Goal: Transaction & Acquisition: Register for event/course

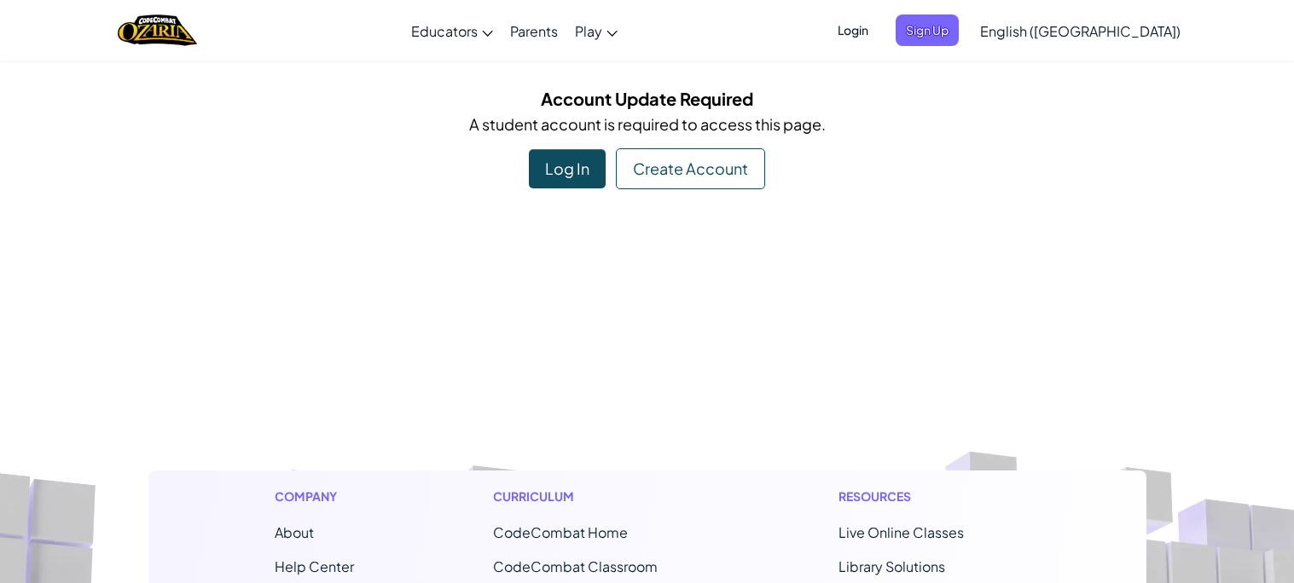
click at [622, 169] on div "Create Account" at bounding box center [690, 168] width 149 height 41
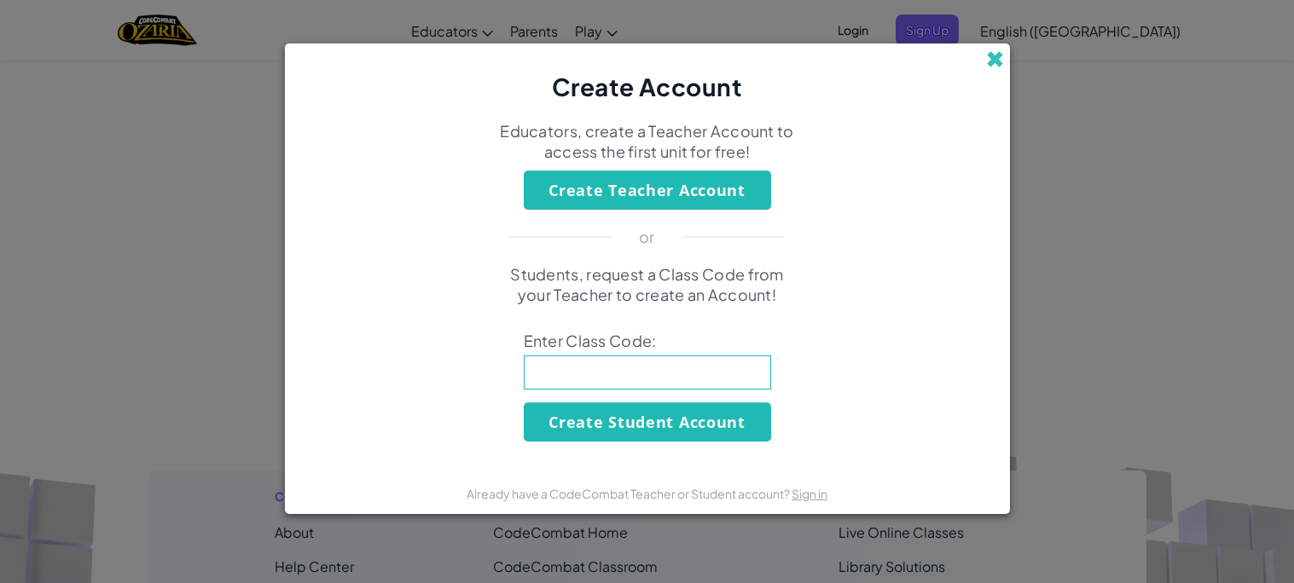
click at [987, 56] on span at bounding box center [995, 59] width 18 height 18
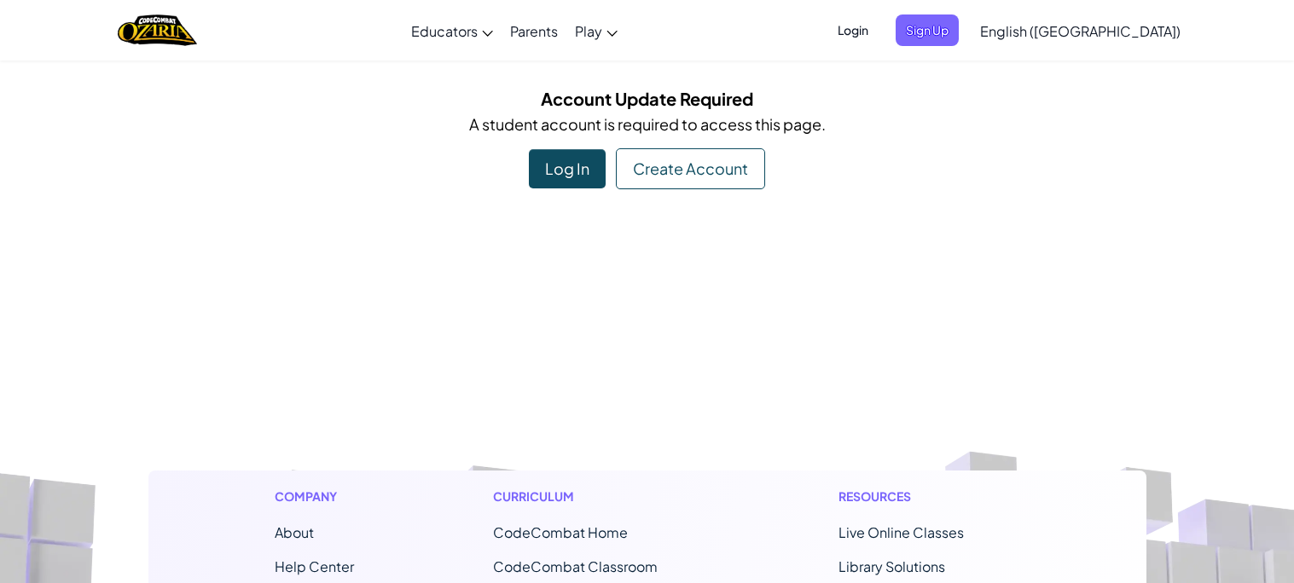
click at [590, 181] on div "Log In" at bounding box center [567, 168] width 77 height 39
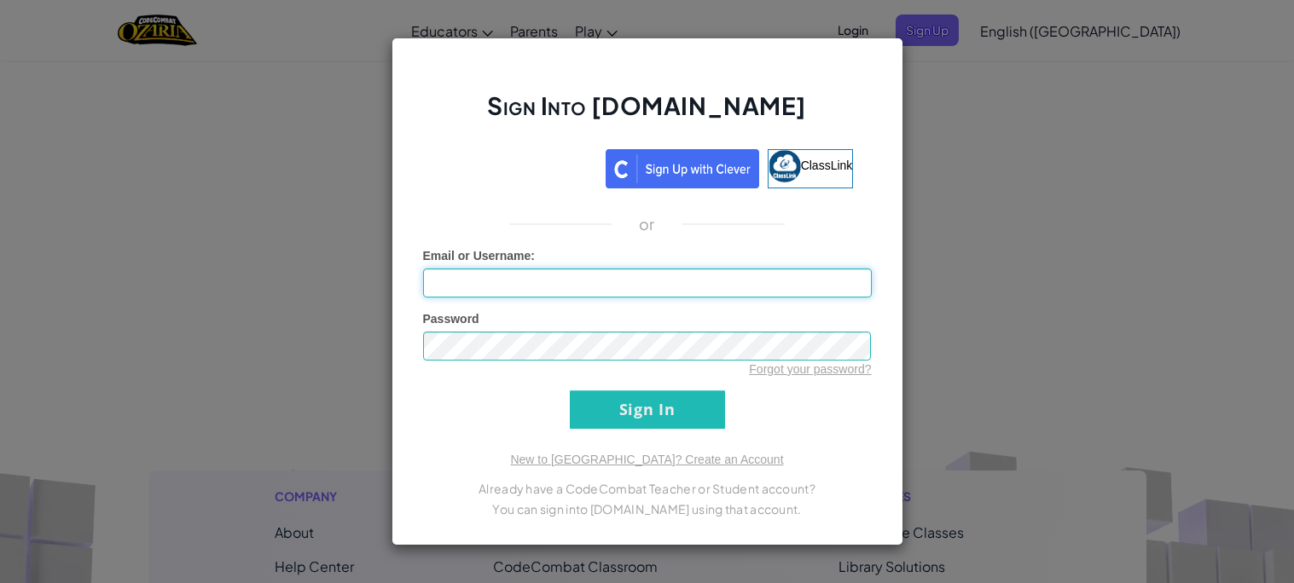
click at [570, 272] on input "Email or Username :" at bounding box center [647, 283] width 449 height 29
type input "[EMAIL_ADDRESS][DOMAIN_NAME]"
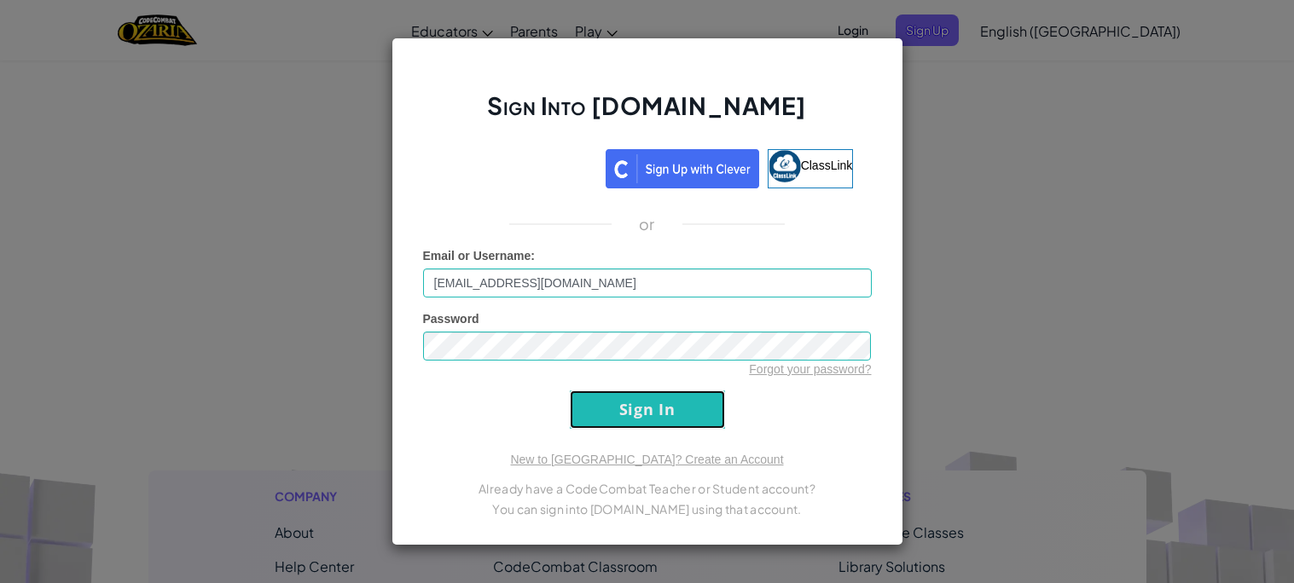
click at [686, 412] on input "Sign In" at bounding box center [647, 410] width 155 height 38
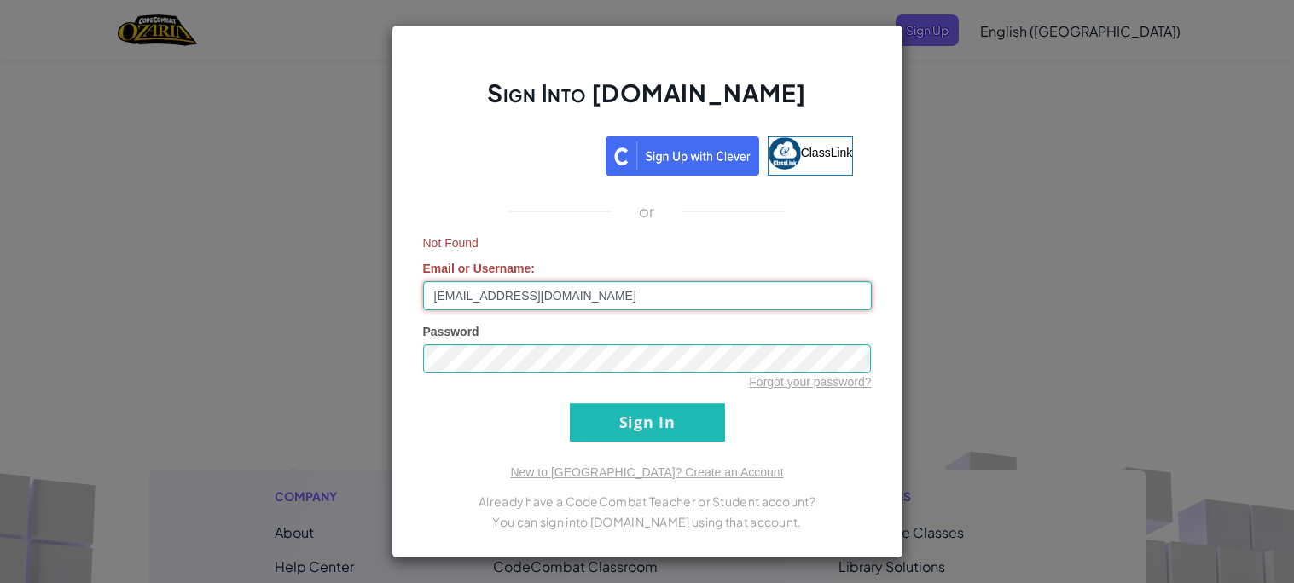
click at [601, 290] on input "[EMAIL_ADDRESS][DOMAIN_NAME]" at bounding box center [647, 295] width 449 height 29
click at [929, 314] on div "Sign Into [DOMAIN_NAME] ClassLink or Not Found Email or Username : [PERSON_NAME…" at bounding box center [647, 291] width 1294 height 583
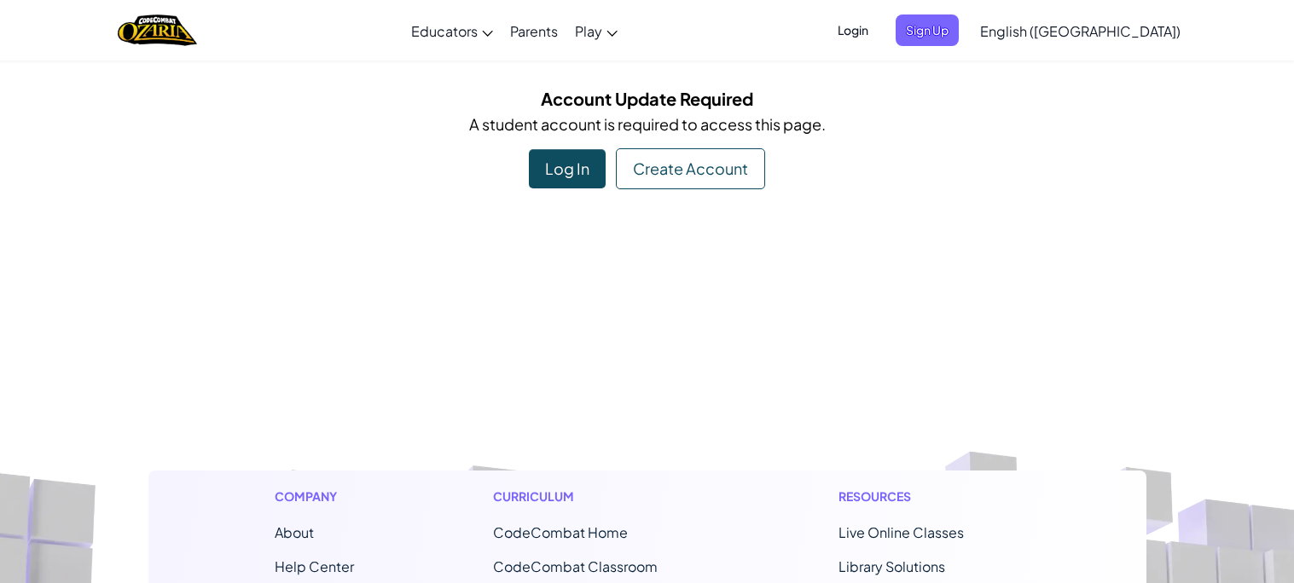
click at [697, 158] on div "Create Account" at bounding box center [690, 168] width 149 height 41
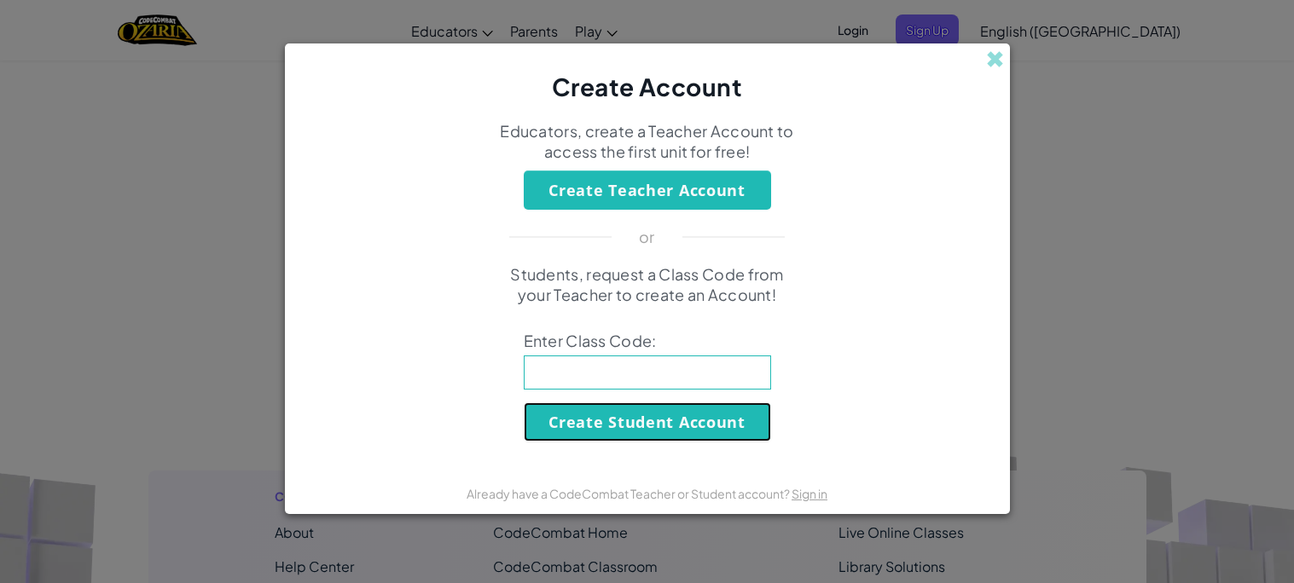
click at [681, 425] on button "Create Student Account" at bounding box center [647, 421] width 247 height 39
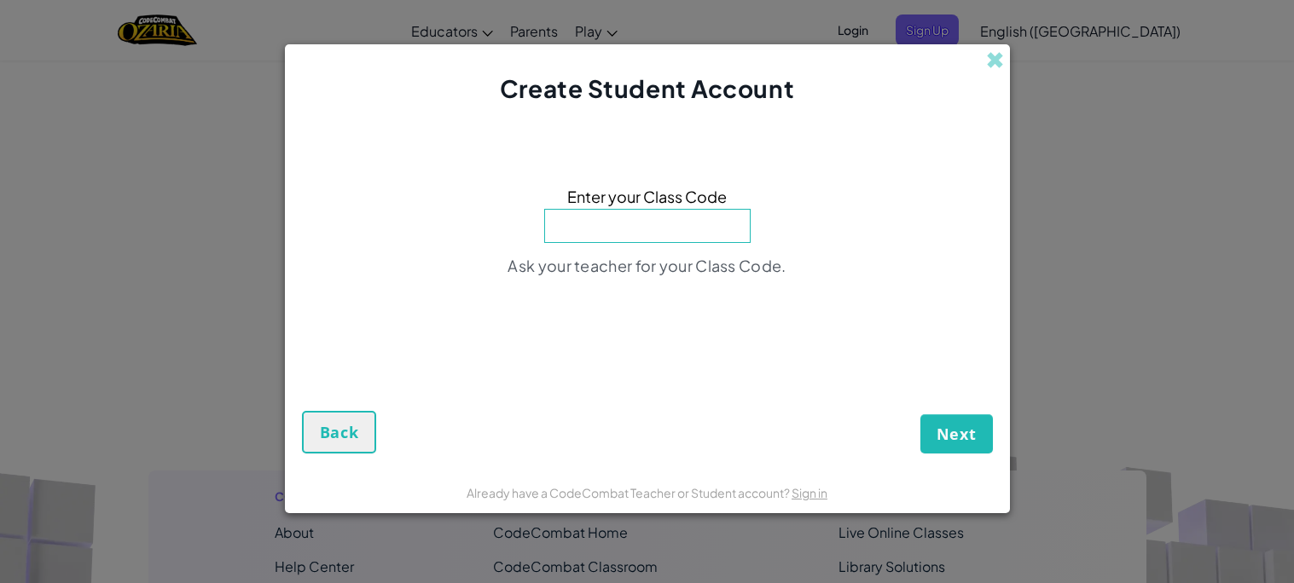
drag, startPoint x: 880, startPoint y: 329, endPoint x: 874, endPoint y: 339, distance: 11.1
click at [874, 339] on div "Enter your Class Code Ask your teacher for your Class Code." at bounding box center [647, 236] width 691 height 227
click at [705, 222] on input at bounding box center [647, 226] width 206 height 34
type input "TownEggPlant"
click at [952, 430] on span "Next" at bounding box center [956, 434] width 40 height 20
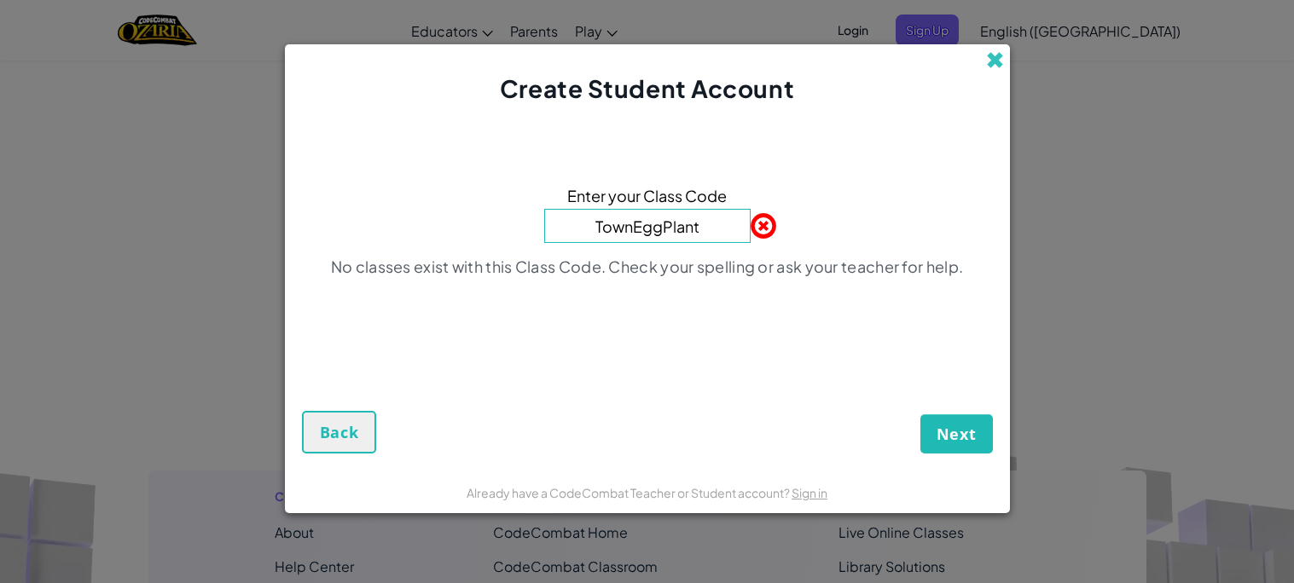
click at [992, 55] on span at bounding box center [995, 60] width 18 height 18
